Goal: Task Accomplishment & Management: Manage account settings

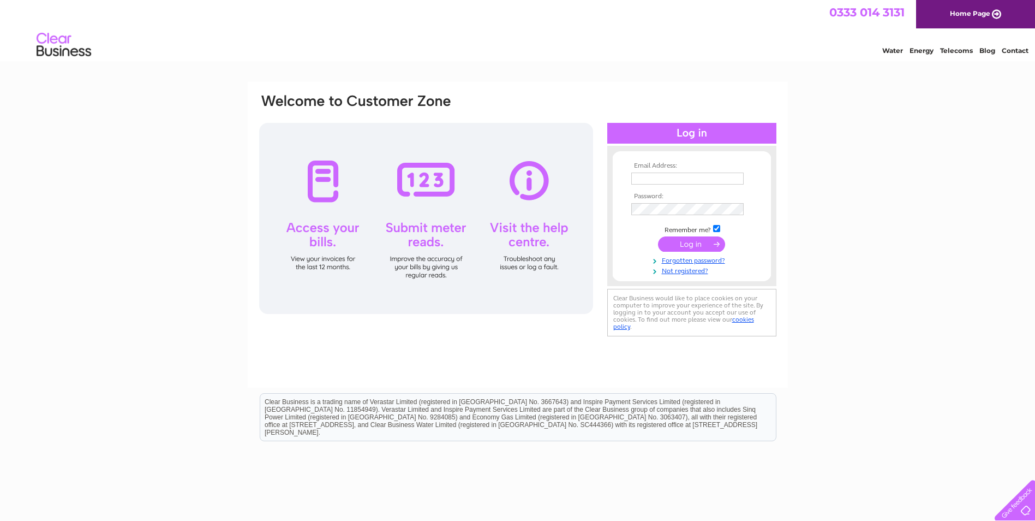
type input "accounts@ssuk.co.uk"
click at [696, 241] on input "submit" at bounding box center [691, 243] width 67 height 15
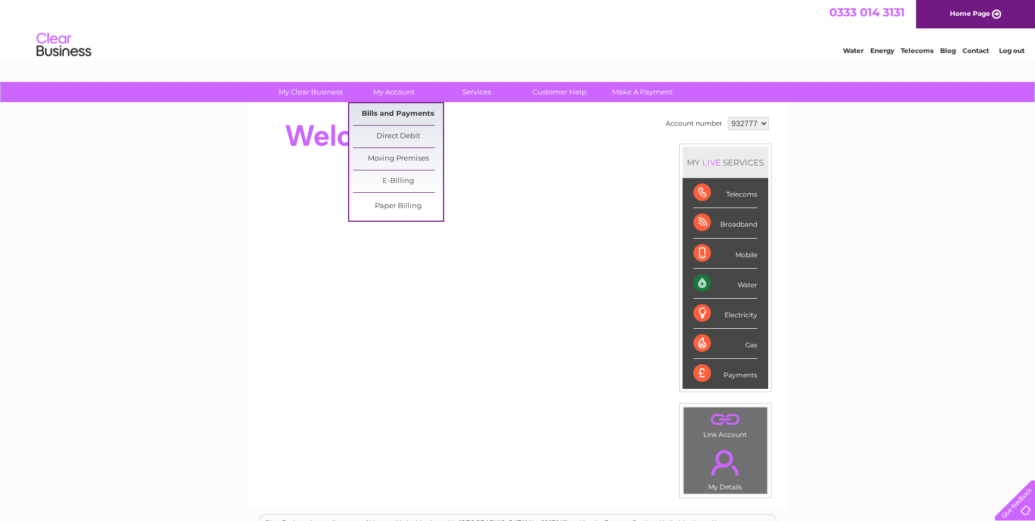
click at [393, 111] on link "Bills and Payments" at bounding box center [398, 114] width 90 height 22
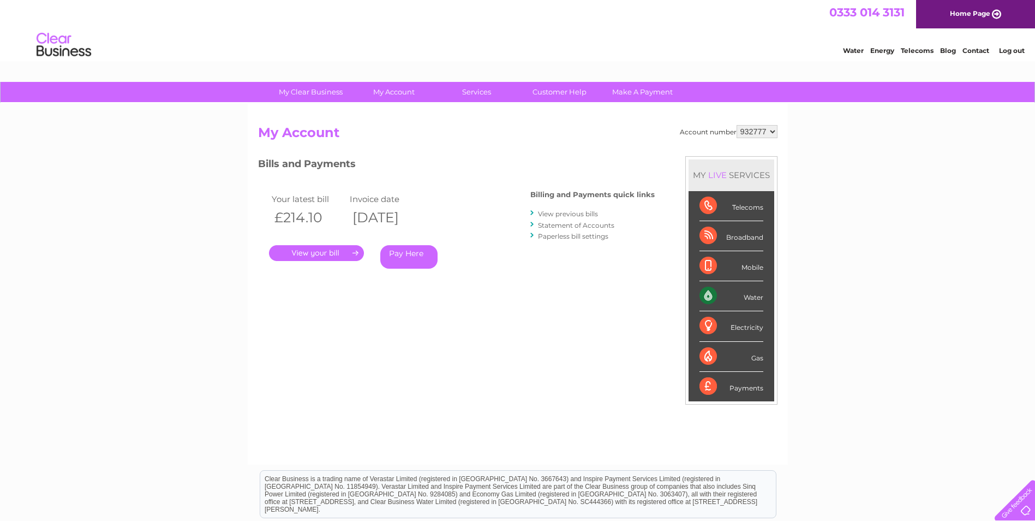
click at [306, 254] on link "." at bounding box center [316, 253] width 95 height 16
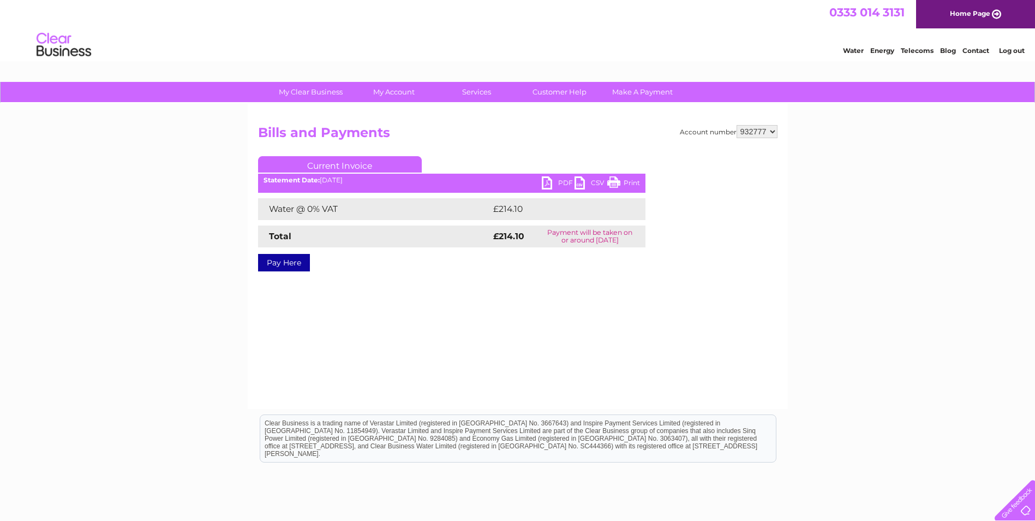
click at [547, 180] on link "PDF" at bounding box center [558, 184] width 33 height 16
